Goal: Information Seeking & Learning: Learn about a topic

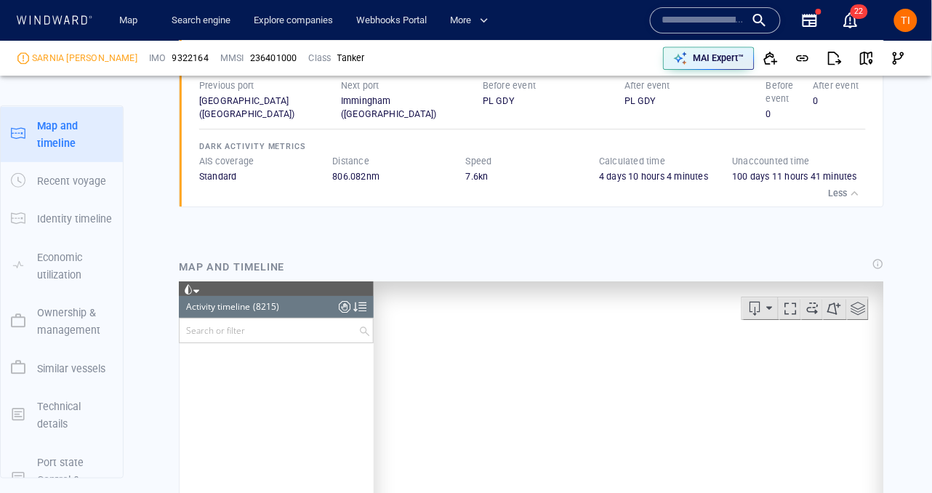
scroll to position [328015, 0]
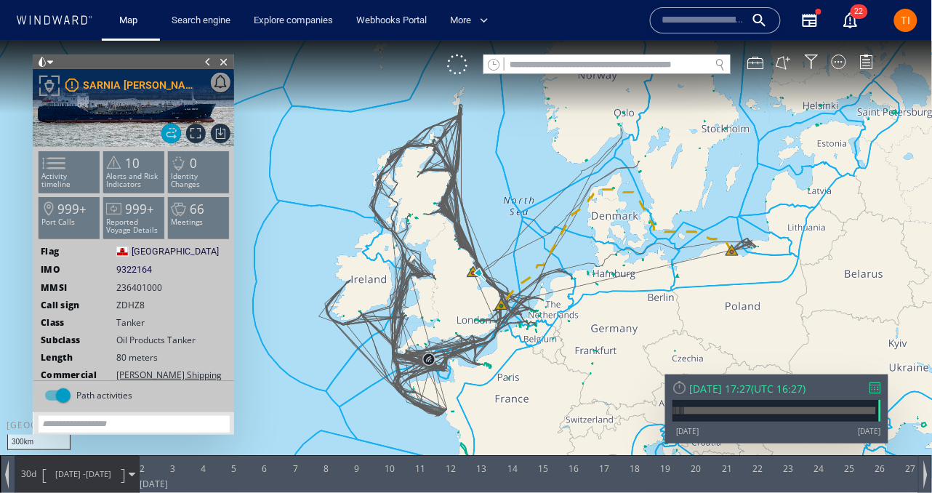
drag, startPoint x: 477, startPoint y: 182, endPoint x: 432, endPoint y: 262, distance: 91.1
click at [432, 262] on canvas "Map" at bounding box center [466, 259] width 933 height 438
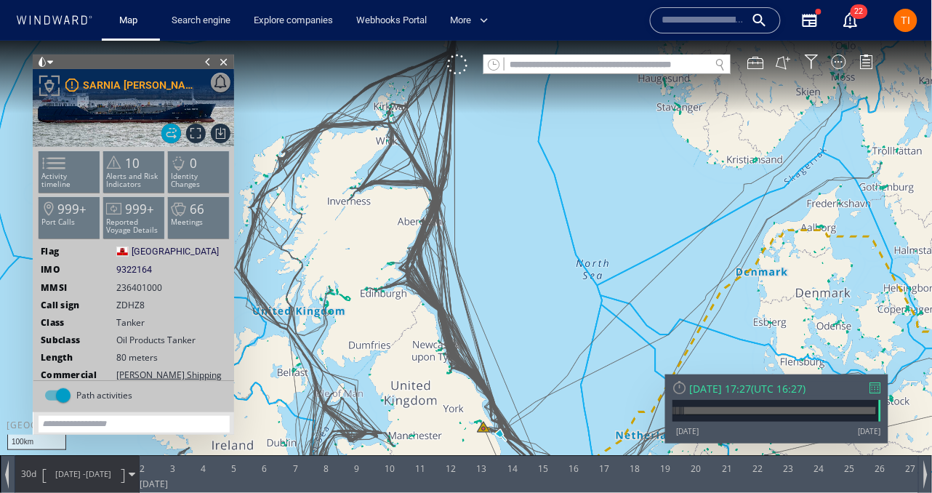
drag, startPoint x: 443, startPoint y: 143, endPoint x: 443, endPoint y: 316, distance: 173.0
click at [443, 316] on canvas "Map" at bounding box center [466, 259] width 933 height 438
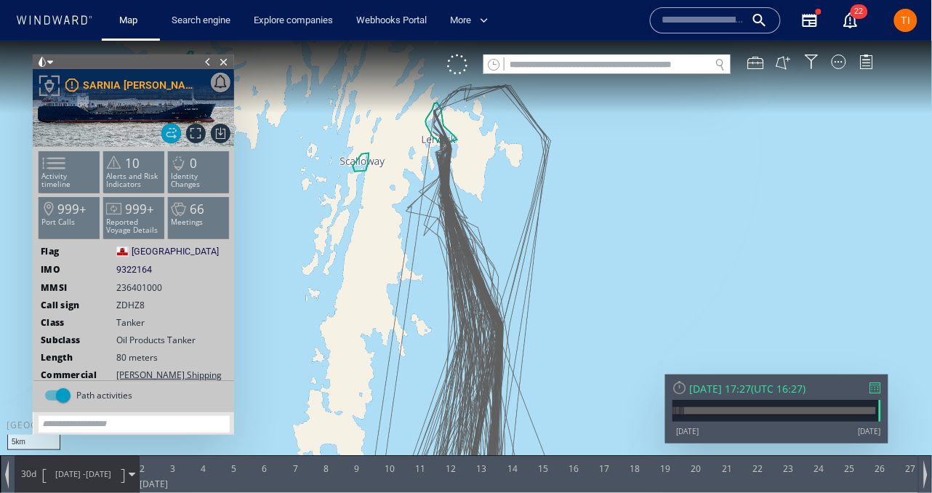
drag, startPoint x: 420, startPoint y: 218, endPoint x: 514, endPoint y: 218, distance: 93.8
click at [514, 218] on canvas "Map" at bounding box center [466, 259] width 933 height 438
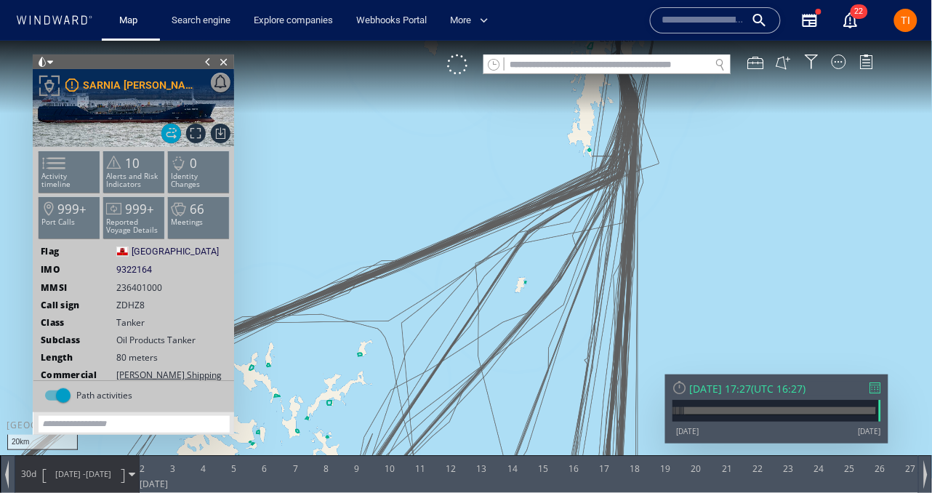
drag, startPoint x: 393, startPoint y: 284, endPoint x: 627, endPoint y: 137, distance: 276.7
click at [628, 137] on canvas "Map" at bounding box center [466, 259] width 933 height 438
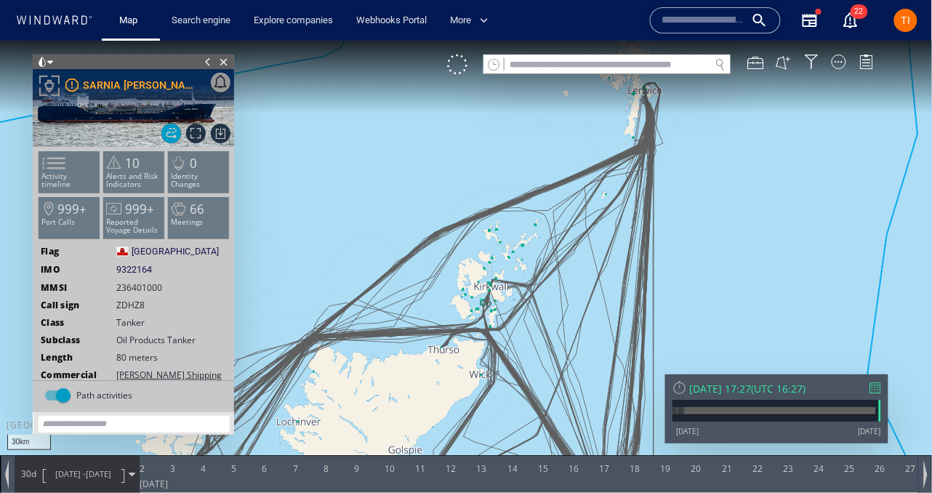
drag, startPoint x: 514, startPoint y: 241, endPoint x: 619, endPoint y: 122, distance: 158.1
click at [619, 122] on canvas "Map" at bounding box center [466, 259] width 933 height 438
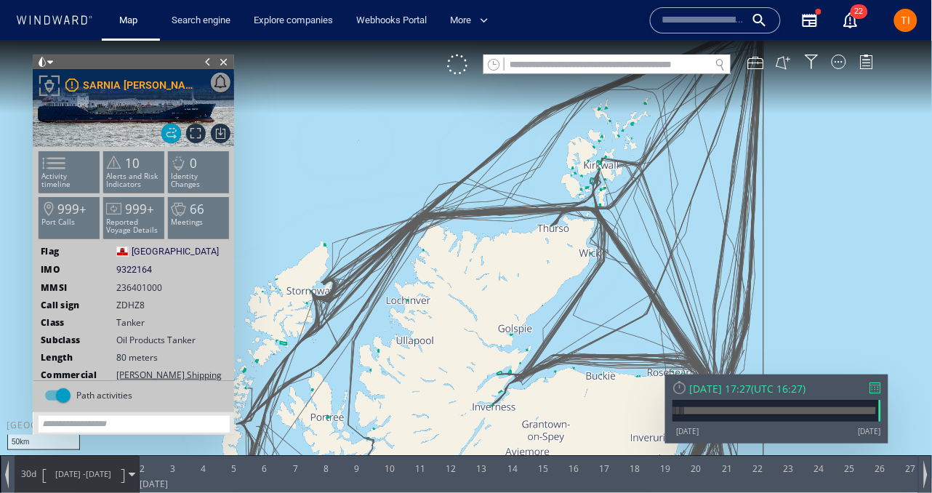
drag, startPoint x: 592, startPoint y: 272, endPoint x: 507, endPoint y: 199, distance: 112.4
click at [506, 199] on canvas "Map" at bounding box center [466, 259] width 933 height 438
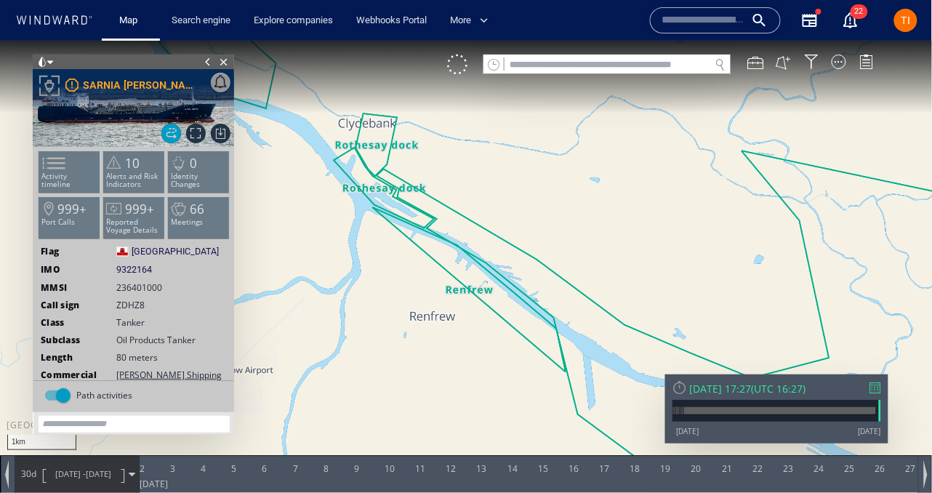
drag, startPoint x: 619, startPoint y: 337, endPoint x: 350, endPoint y: 190, distance: 305.8
click at [350, 190] on canvas "Map" at bounding box center [466, 259] width 933 height 438
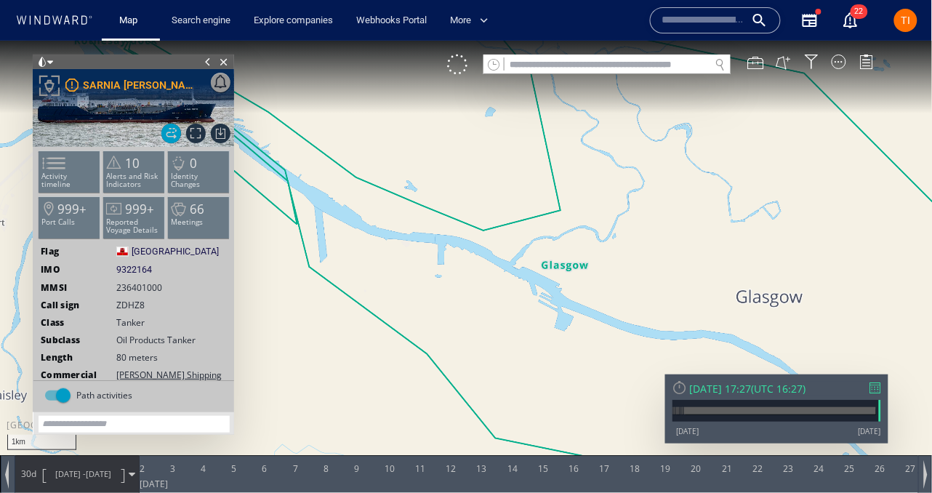
drag, startPoint x: 599, startPoint y: 281, endPoint x: 382, endPoint y: 165, distance: 245.5
click at [382, 165] on canvas "Map" at bounding box center [466, 259] width 933 height 438
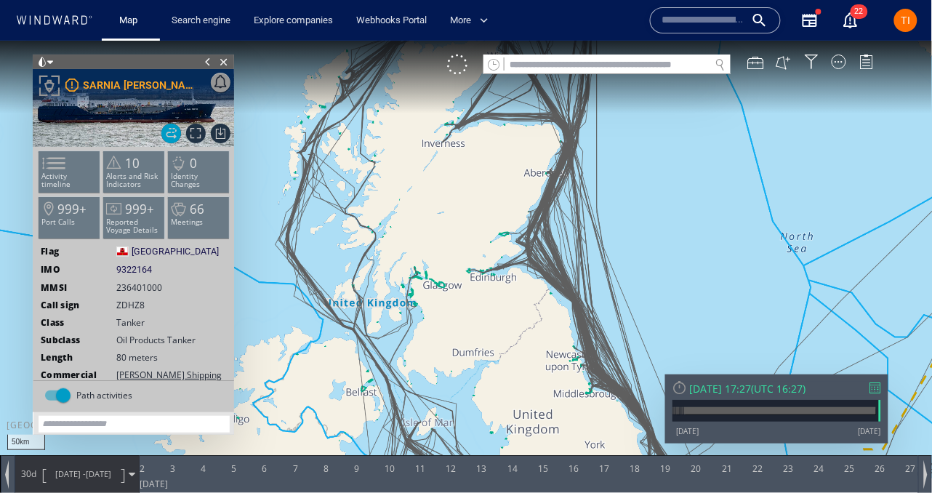
drag, startPoint x: 397, startPoint y: 114, endPoint x: 443, endPoint y: 122, distance: 46.5
click at [443, 122] on canvas "Map" at bounding box center [466, 259] width 933 height 438
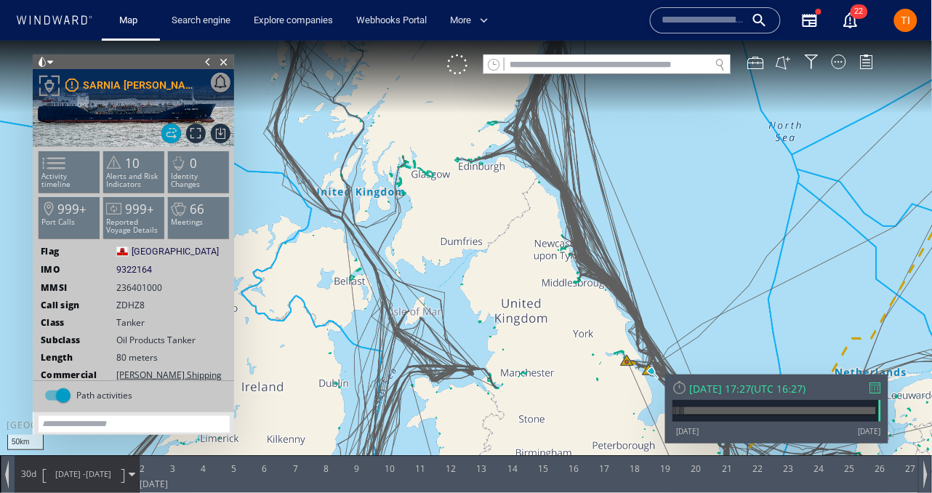
drag, startPoint x: 443, startPoint y: 268, endPoint x: 443, endPoint y: 133, distance: 135.2
click at [443, 133] on canvas "Map" at bounding box center [466, 259] width 933 height 438
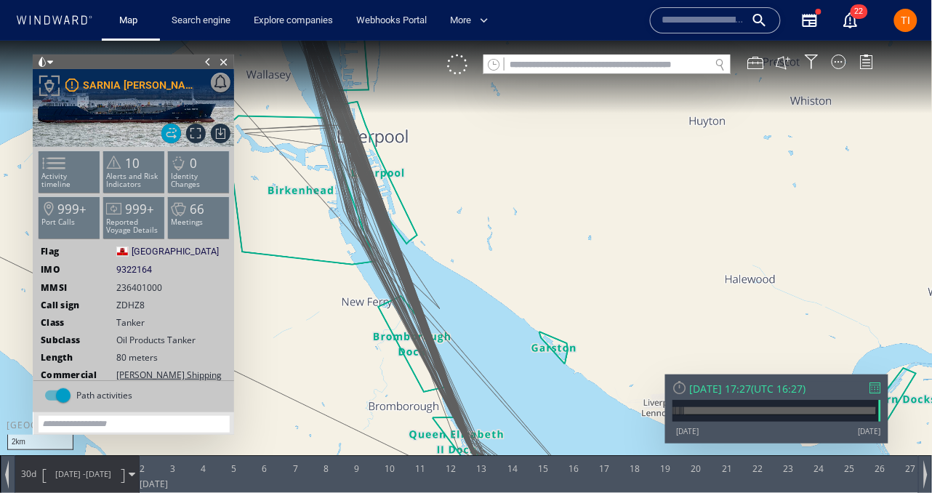
drag, startPoint x: 411, startPoint y: 144, endPoint x: 603, endPoint y: 302, distance: 248.4
click at [603, 302] on canvas "Map" at bounding box center [466, 259] width 933 height 438
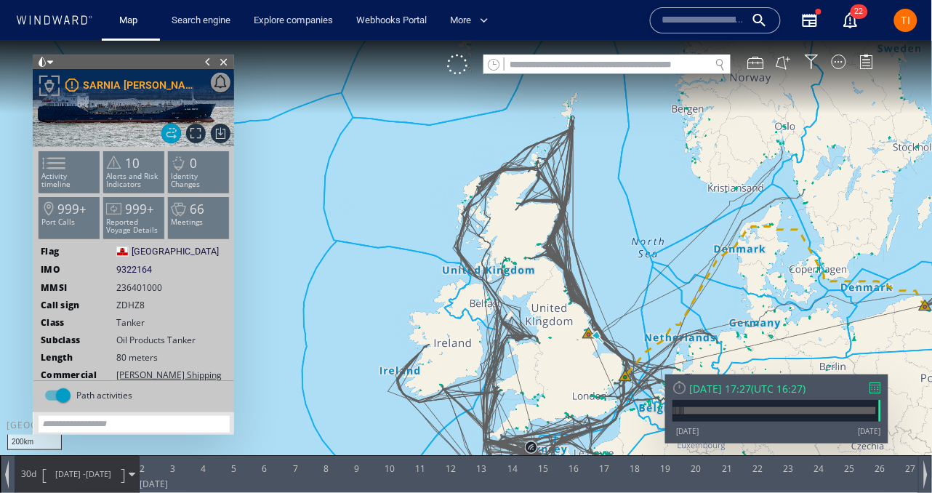
drag, startPoint x: 443, startPoint y: 369, endPoint x: 448, endPoint y: 190, distance: 179.6
click at [448, 190] on canvas "Map" at bounding box center [466, 259] width 933 height 438
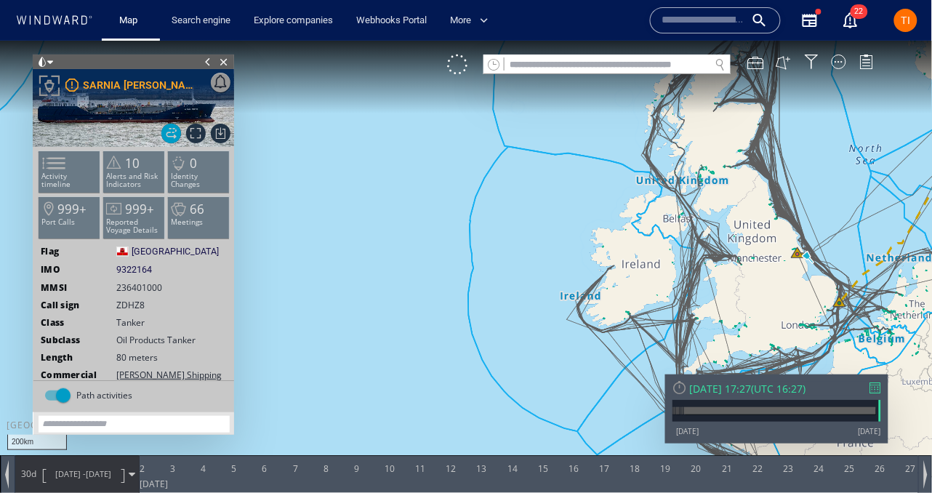
drag, startPoint x: 569, startPoint y: 291, endPoint x: 513, endPoint y: 206, distance: 101.8
click at [513, 206] on canvas "Map" at bounding box center [466, 259] width 933 height 438
